Goal: Check status: Check status

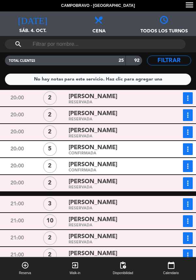
click at [100, 103] on div "RESERVADA" at bounding box center [116, 102] width 94 height 3
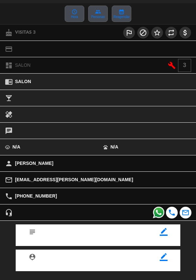
scroll to position [86, 0]
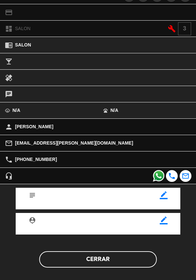
click at [104, 266] on button "Cerrar" at bounding box center [98, 259] width 118 height 16
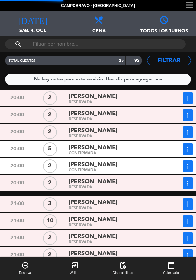
click at [190, 100] on icon "more_vert" at bounding box center [188, 98] width 8 height 8
click at [171, 111] on div "more_vert Estado de la reserva +541141419791" at bounding box center [179, 115] width 28 height 12
click at [188, 100] on icon "more_vert" at bounding box center [188, 98] width 8 height 8
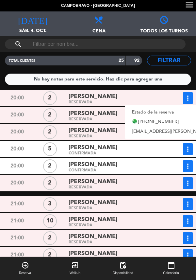
click at [153, 111] on link "Estado de la reserva" at bounding box center [189, 112] width 128 height 10
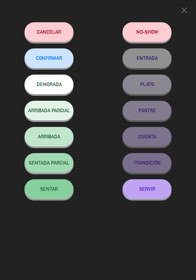
click at [53, 61] on span "CONFIRMAR" at bounding box center [49, 58] width 26 height 6
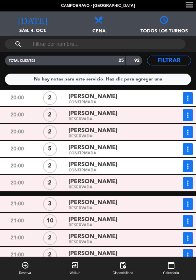
click at [103, 128] on div "[PERSON_NAME]" at bounding box center [116, 130] width 94 height 9
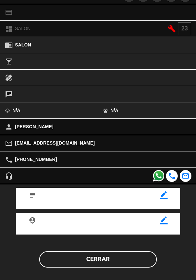
click at [104, 262] on button "Cerrar" at bounding box center [98, 259] width 118 height 16
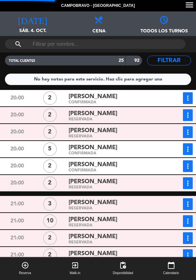
click at [120, 136] on div "RESERVADA" at bounding box center [116, 136] width 94 height 3
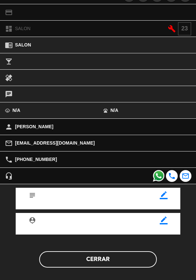
click at [122, 261] on button "Cerrar" at bounding box center [98, 259] width 118 height 16
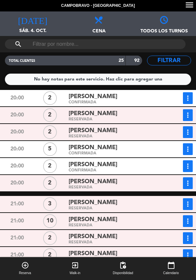
click at [129, 133] on div "[PERSON_NAME]" at bounding box center [116, 130] width 94 height 9
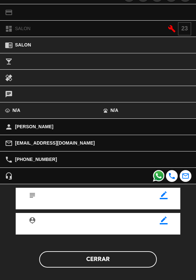
click at [113, 264] on button "Cerrar" at bounding box center [98, 259] width 118 height 16
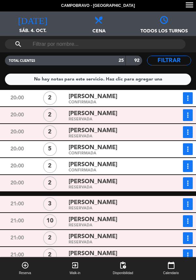
click at [141, 152] on div "CONFIRMADA" at bounding box center [116, 153] width 94 height 3
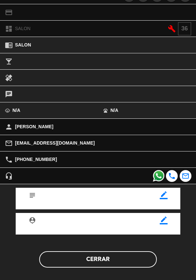
click at [121, 260] on button "Cerrar" at bounding box center [98, 259] width 118 height 16
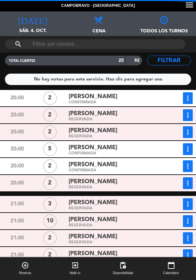
click at [131, 187] on div "RESERVADA" at bounding box center [116, 187] width 94 height 3
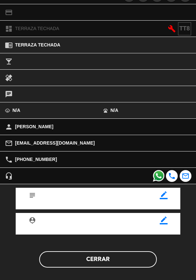
click at [119, 257] on button "Cerrar" at bounding box center [98, 259] width 118 height 16
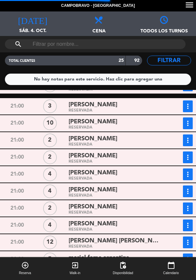
scroll to position [97, 0]
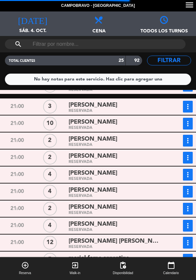
click at [54, 109] on div "3" at bounding box center [50, 107] width 14 height 14
click at [99, 108] on span "[PERSON_NAME]" at bounding box center [93, 104] width 49 height 9
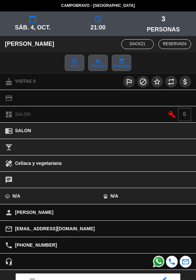
scroll to position [86, 0]
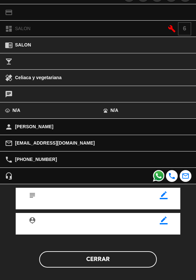
click at [98, 259] on button "Cerrar" at bounding box center [98, 259] width 118 height 16
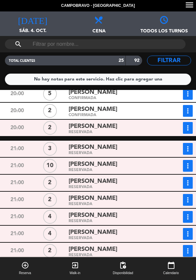
scroll to position [54, 0]
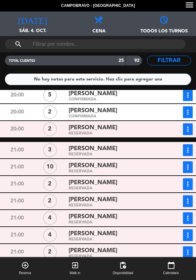
click at [125, 171] on div "RESERVADA" at bounding box center [116, 171] width 94 height 3
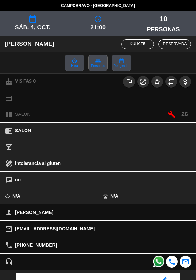
scroll to position [86, 0]
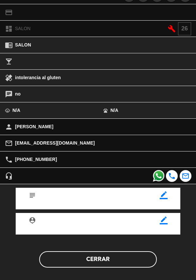
click at [96, 262] on button "Cerrar" at bounding box center [98, 259] width 118 height 16
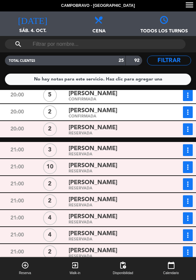
click at [76, 187] on div "RESERVADA" at bounding box center [116, 188] width 94 height 3
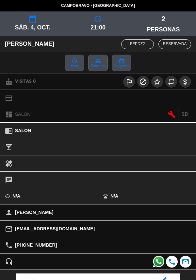
click at [170, 155] on div "healing" at bounding box center [98, 163] width 196 height 16
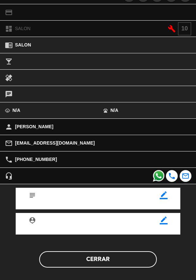
click at [100, 265] on button "Cerrar" at bounding box center [98, 259] width 118 height 16
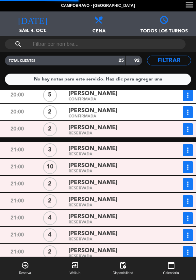
click at [123, 203] on div "[PERSON_NAME]" at bounding box center [116, 199] width 94 height 9
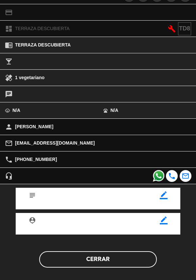
click at [121, 265] on button "Cerrar" at bounding box center [98, 259] width 118 height 16
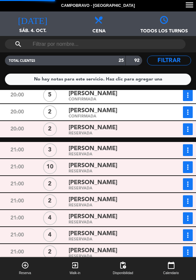
click at [124, 206] on div "RESERVADA" at bounding box center [116, 205] width 94 height 3
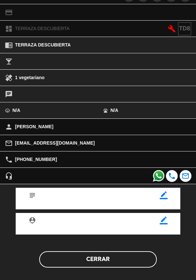
click at [112, 255] on button "Cerrar" at bounding box center [98, 259] width 118 height 16
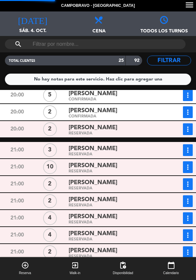
click at [124, 216] on div "[PERSON_NAME]" at bounding box center [116, 216] width 94 height 9
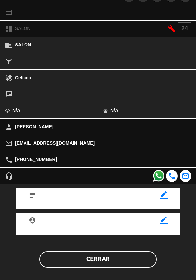
click at [123, 265] on button "Cerrar" at bounding box center [98, 259] width 118 height 16
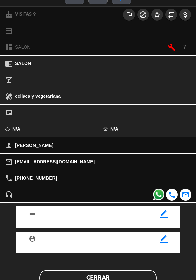
scroll to position [69, 0]
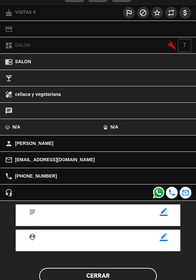
click at [86, 273] on button "Cerrar" at bounding box center [98, 276] width 118 height 16
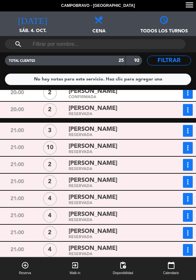
scroll to position [74, 0]
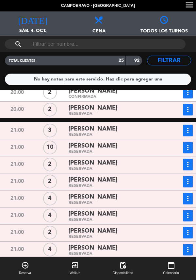
click at [84, 202] on div "RESERVADA" at bounding box center [116, 202] width 94 height 3
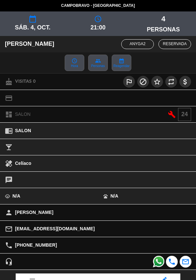
scroll to position [86, 0]
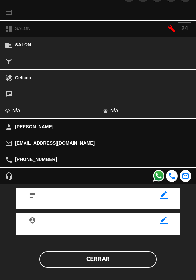
click at [97, 254] on button "Cerrar" at bounding box center [98, 259] width 118 height 16
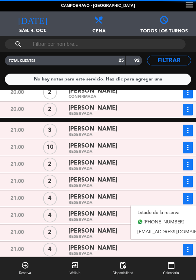
click at [172, 215] on link "Estado de la reserva" at bounding box center [176, 213] width 91 height 10
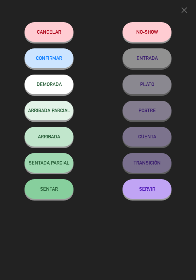
click at [54, 56] on button "CONFIRMAR" at bounding box center [49, 58] width 49 height 20
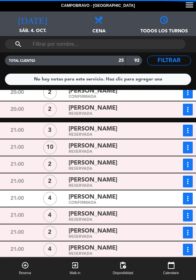
scroll to position [168, 0]
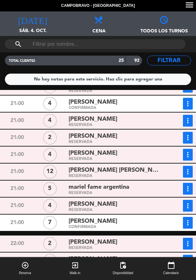
click at [118, 142] on div "RESERVADA" at bounding box center [116, 142] width 94 height 3
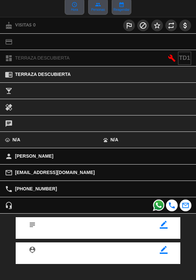
scroll to position [86, 0]
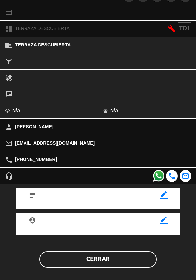
click at [83, 257] on button "Cerrar" at bounding box center [98, 259] width 118 height 16
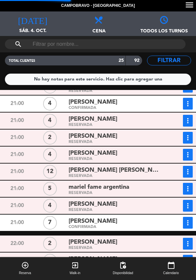
click at [131, 154] on div "[PERSON_NAME]" at bounding box center [116, 153] width 94 height 9
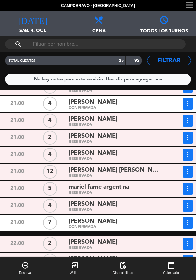
click at [103, 170] on span "[PERSON_NAME] [PERSON_NAME] oms" at bounding box center [116, 169] width 94 height 9
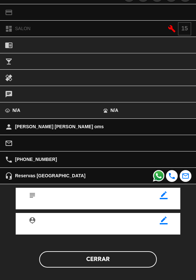
click at [114, 260] on button "Cerrar" at bounding box center [98, 259] width 118 height 16
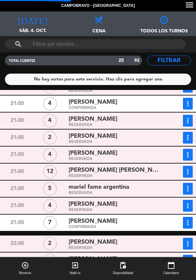
click at [191, 173] on icon "more_vert" at bounding box center [188, 172] width 8 height 8
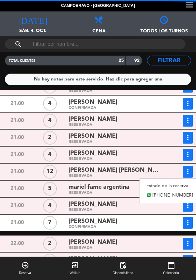
click at [152, 185] on link "Estado de la reserva" at bounding box center [170, 186] width 60 height 10
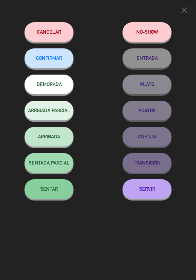
click at [53, 65] on button "CONFIRMAR" at bounding box center [49, 58] width 49 height 20
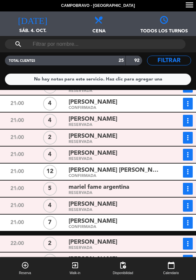
click at [120, 192] on div "RESERVADA" at bounding box center [116, 193] width 94 height 3
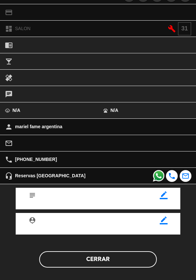
click at [100, 261] on button "Cerrar" at bounding box center [98, 259] width 118 height 16
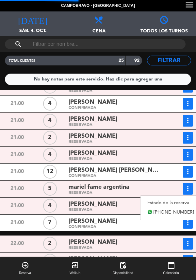
click at [153, 201] on link "Estado de la reserva" at bounding box center [171, 203] width 60 height 10
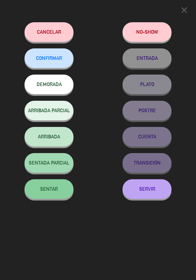
click at [66, 58] on button "CONFIRMAR" at bounding box center [49, 58] width 49 height 20
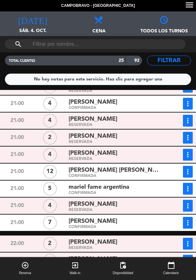
click at [118, 210] on div "RESERVADA" at bounding box center [116, 210] width 94 height 3
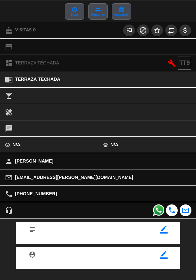
scroll to position [64, 0]
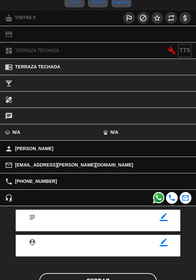
click at [107, 274] on button "Cerrar" at bounding box center [98, 281] width 118 height 16
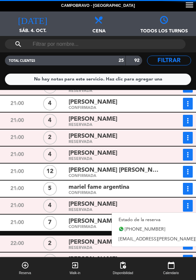
click at [139, 219] on link "Estado de la reserva" at bounding box center [176, 220] width 128 height 10
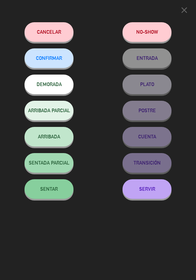
click at [50, 66] on button "CONFIRMAR" at bounding box center [49, 58] width 49 height 20
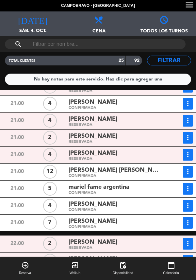
scroll to position [210, 0]
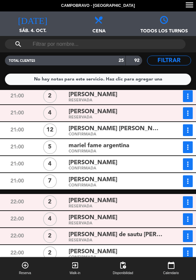
click at [143, 185] on div "CONFIRMADA" at bounding box center [116, 185] width 94 height 3
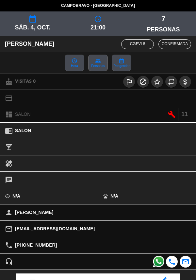
scroll to position [86, 0]
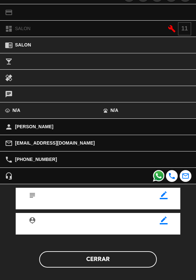
click at [123, 261] on button "Cerrar" at bounding box center [98, 259] width 118 height 16
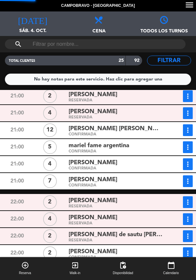
click at [144, 202] on div "[PERSON_NAME]" at bounding box center [116, 200] width 94 height 9
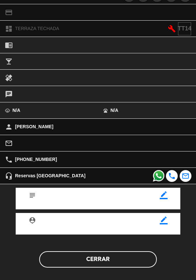
click at [108, 266] on button "Cerrar" at bounding box center [98, 259] width 118 height 16
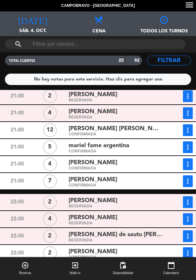
click at [102, 219] on span "[PERSON_NAME]" at bounding box center [93, 217] width 49 height 9
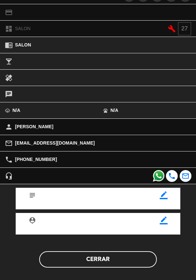
click at [112, 260] on button "Cerrar" at bounding box center [98, 259] width 118 height 16
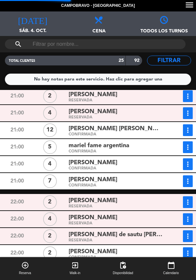
click at [188, 217] on icon "more_vert" at bounding box center [188, 219] width 8 height 8
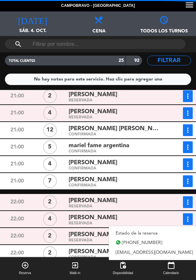
click at [161, 237] on link "Estado de la reserva" at bounding box center [154, 233] width 91 height 10
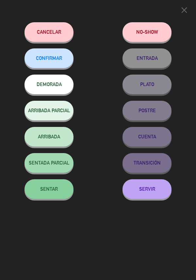
click at [52, 61] on span "CONFIRMAR" at bounding box center [49, 58] width 26 height 6
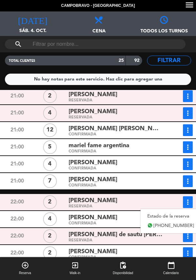
click at [162, 213] on link "Estado de la reserva" at bounding box center [171, 216] width 60 height 10
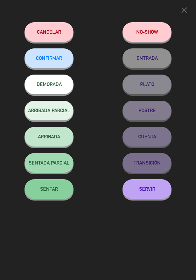
click at [52, 61] on span "CONFIRMAR" at bounding box center [49, 58] width 26 height 6
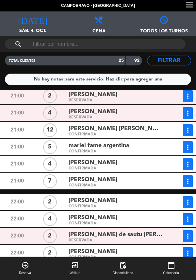
scroll to position [250, 0]
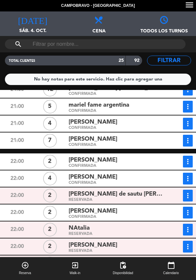
click at [143, 200] on div "RESERVADA" at bounding box center [116, 199] width 94 height 3
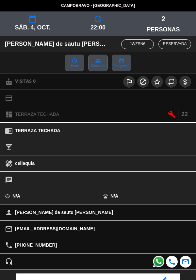
scroll to position [86, 0]
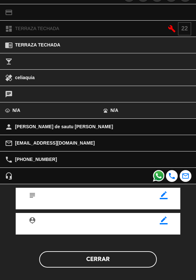
click at [120, 263] on button "Cerrar" at bounding box center [98, 259] width 118 height 16
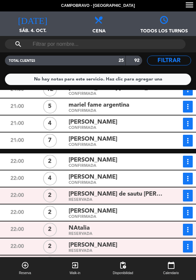
click at [117, 212] on span "[PERSON_NAME]" at bounding box center [93, 210] width 49 height 9
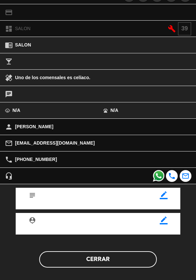
click at [118, 254] on button "Cerrar" at bounding box center [98, 259] width 118 height 16
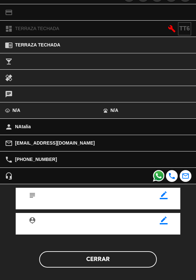
click at [114, 259] on button "Cerrar" at bounding box center [98, 259] width 118 height 16
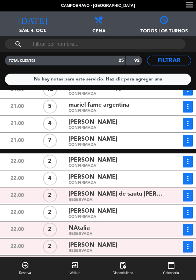
scroll to position [31, 0]
click at [123, 241] on div "[PERSON_NAME]" at bounding box center [116, 245] width 94 height 9
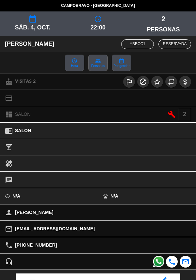
scroll to position [86, 0]
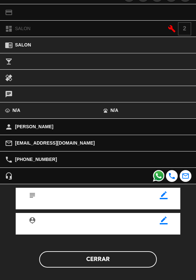
click at [113, 265] on button "Cerrar" at bounding box center [98, 259] width 118 height 16
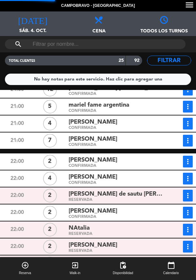
click at [187, 243] on icon "more_vert" at bounding box center [188, 247] width 8 height 8
click at [163, 258] on div "Sofi Moyano RESERVADA" at bounding box center [115, 264] width 99 height 12
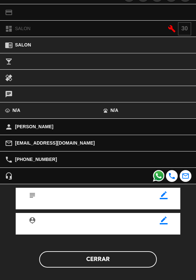
click at [110, 261] on button "Cerrar" at bounding box center [98, 259] width 118 height 16
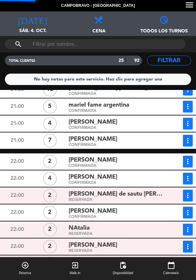
click at [189, 243] on icon "more_vert" at bounding box center [188, 247] width 8 height 8
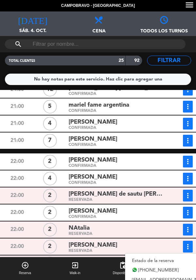
click at [147, 265] on link "[PHONE_NUMBER]" at bounding box center [170, 270] width 91 height 10
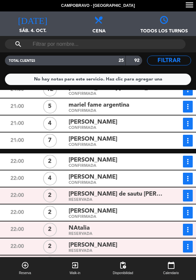
click at [187, 243] on icon "more_vert" at bounding box center [188, 247] width 8 height 8
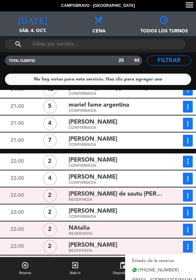
click at [164, 256] on link "Estado de la reserva" at bounding box center [170, 261] width 91 height 10
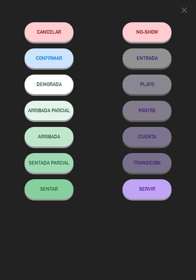
click at [59, 59] on span "CONFIRMAR" at bounding box center [49, 58] width 26 height 6
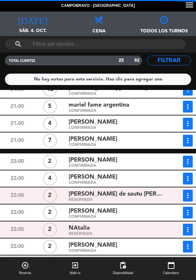
click at [134, 266] on div "RESERVADA" at bounding box center [116, 267] width 94 height 3
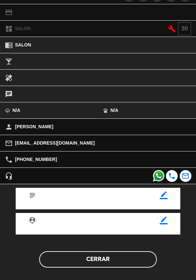
click at [106, 266] on button "Cerrar" at bounding box center [98, 259] width 118 height 16
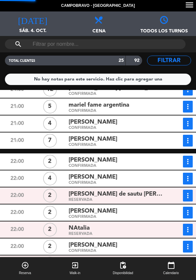
click at [190, 258] on button "more_vert" at bounding box center [188, 264] width 10 height 12
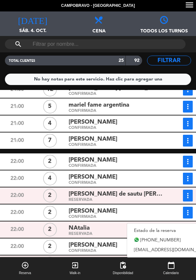
click at [143, 226] on link "Estado de la reserva" at bounding box center [172, 231] width 91 height 10
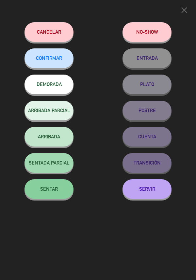
click at [53, 64] on button "CONFIRMAR" at bounding box center [49, 58] width 49 height 20
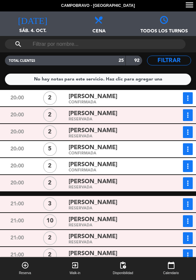
scroll to position [250, 0]
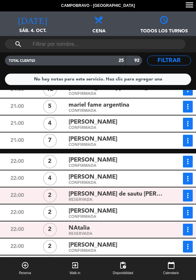
click at [112, 251] on div "CONFIRMADA" at bounding box center [116, 250] width 94 height 3
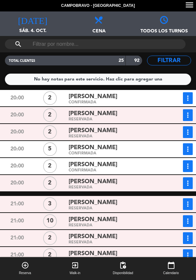
scroll to position [0, 0]
click at [48, 219] on div "10" at bounding box center [50, 221] width 14 height 14
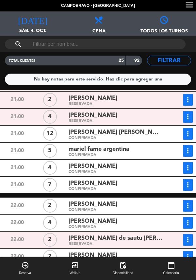
scroll to position [196, 0]
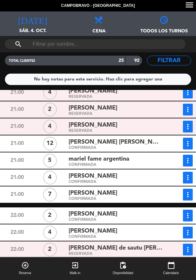
click at [69, 147] on div "CONFIRMADA" at bounding box center [116, 147] width 94 height 3
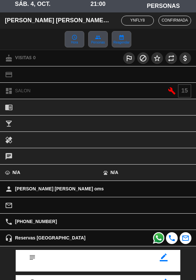
scroll to position [86, 0]
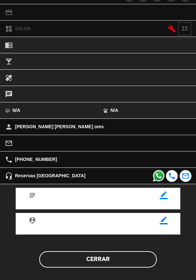
click at [114, 258] on button "Cerrar" at bounding box center [98, 259] width 118 height 16
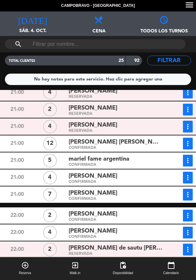
scroll to position [0, 0]
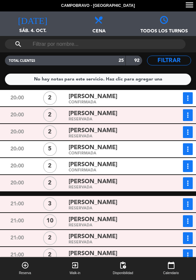
click at [137, 103] on div "CONFIRMADA" at bounding box center [116, 102] width 94 height 3
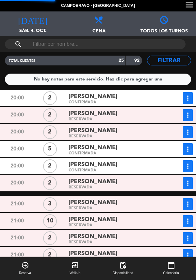
scroll to position [86, 0]
click at [129, 117] on div "[PERSON_NAME]" at bounding box center [116, 113] width 94 height 9
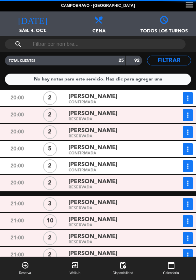
click at [123, 135] on div "RESERVADA" at bounding box center [116, 136] width 94 height 3
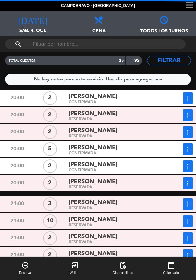
click at [123, 167] on div "[PERSON_NAME]" at bounding box center [116, 164] width 94 height 9
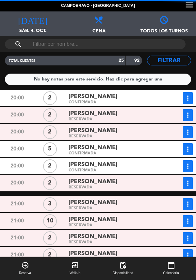
click at [126, 185] on div "[PERSON_NAME]" at bounding box center [116, 181] width 94 height 9
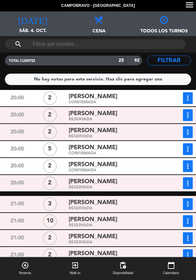
scroll to position [7, 0]
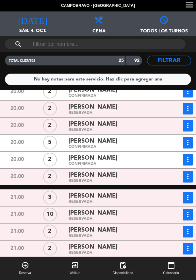
click at [141, 180] on div "RESERVADA" at bounding box center [116, 180] width 94 height 3
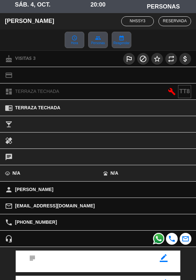
scroll to position [86, 0]
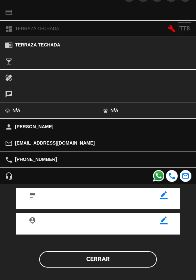
click at [125, 256] on button "Cerrar" at bounding box center [98, 259] width 118 height 16
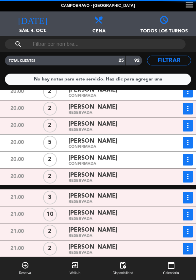
scroll to position [0, 0]
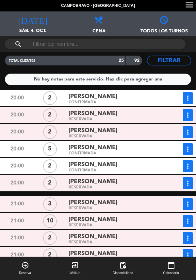
click at [146, 151] on div "[PERSON_NAME]" at bounding box center [116, 147] width 94 height 9
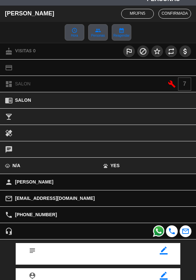
scroll to position [86, 0]
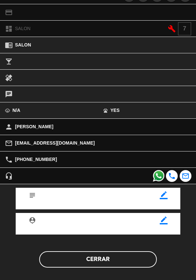
click at [112, 262] on button "Cerrar" at bounding box center [98, 259] width 118 height 16
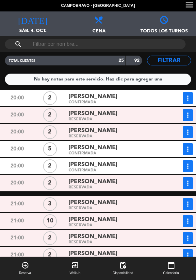
scroll to position [32, 0]
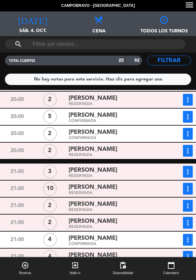
click at [68, 153] on div "Yael Hasbani RESERVADA" at bounding box center [115, 151] width 99 height 12
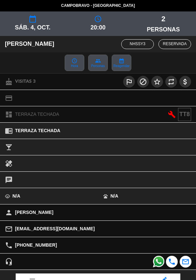
scroll to position [86, 0]
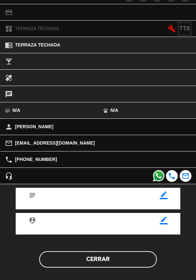
click at [120, 252] on button "Cerrar" at bounding box center [98, 259] width 118 height 16
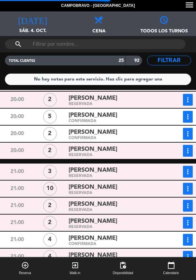
click at [131, 175] on div "RESERVADA" at bounding box center [116, 176] width 94 height 3
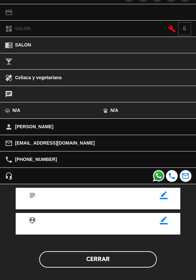
click at [124, 265] on button "Cerrar" at bounding box center [98, 259] width 118 height 16
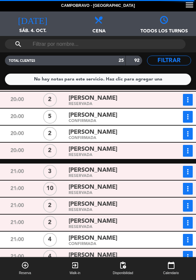
click at [70, 209] on div "RESERVADA" at bounding box center [116, 210] width 94 height 3
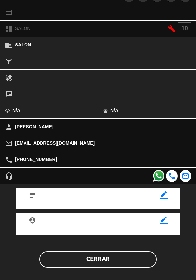
click at [128, 264] on button "Cerrar" at bounding box center [98, 259] width 118 height 16
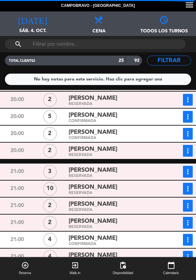
scroll to position [51, 0]
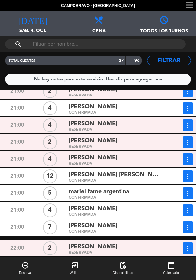
scroll to position [184, 0]
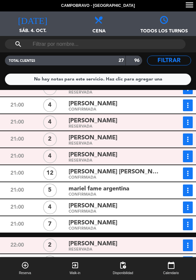
click at [69, 173] on span "[PERSON_NAME] [PERSON_NAME] oms" at bounding box center [116, 171] width 94 height 9
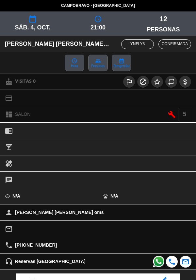
scroll to position [66, 0]
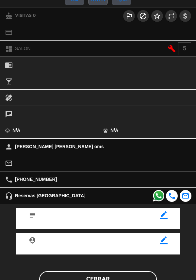
click at [54, 273] on button "Cerrar" at bounding box center [98, 279] width 118 height 16
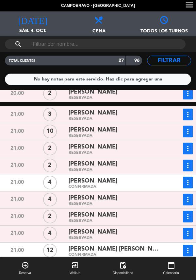
scroll to position [147, 0]
